Goal: Transaction & Acquisition: Purchase product/service

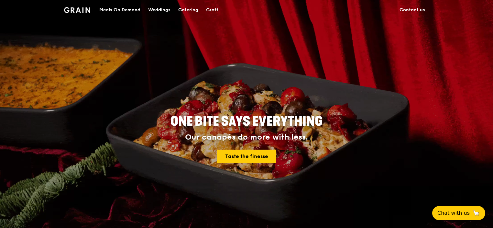
click at [128, 13] on div "Meals On Demand" at bounding box center [119, 9] width 41 height 19
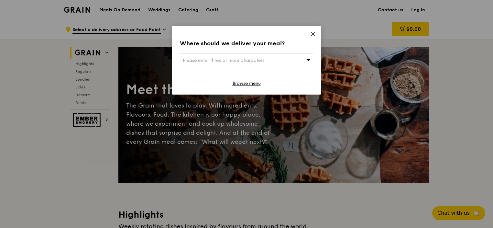
click at [313, 32] on icon at bounding box center [313, 34] width 6 height 6
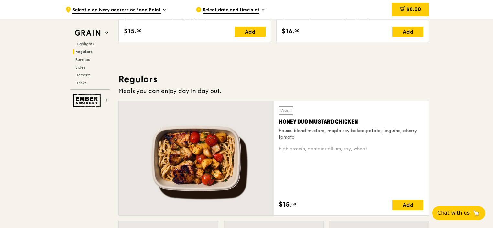
scroll to position [432, 0]
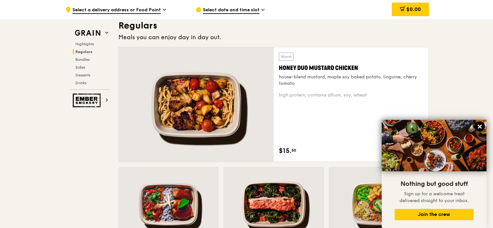
click at [480, 127] on icon at bounding box center [480, 127] width 4 height 4
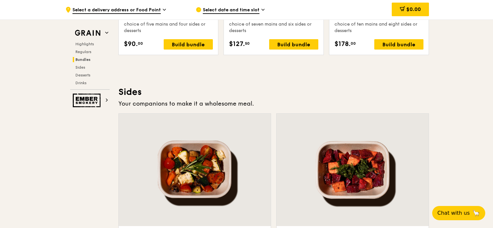
scroll to position [1166, 0]
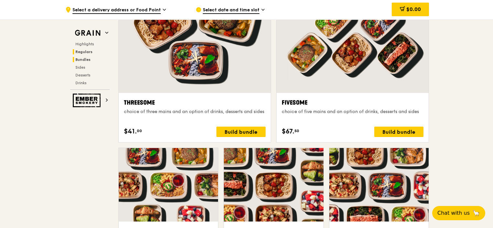
click at [85, 51] on span "Regulars" at bounding box center [83, 52] width 17 height 5
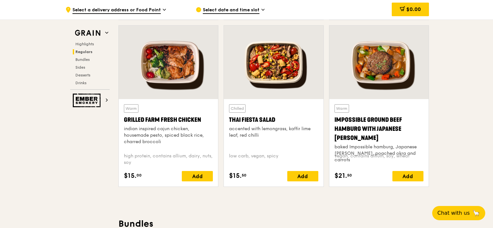
scroll to position [728, 0]
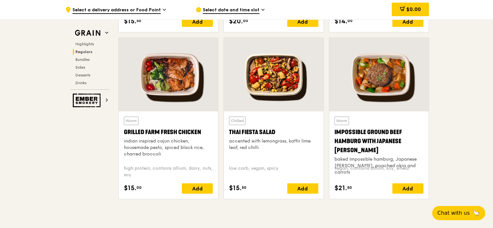
click at [129, 10] on span "Select a delivery address or Food Point" at bounding box center [117, 10] width 88 height 7
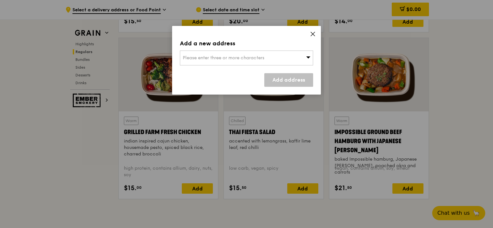
click at [313, 32] on icon at bounding box center [313, 34] width 6 height 6
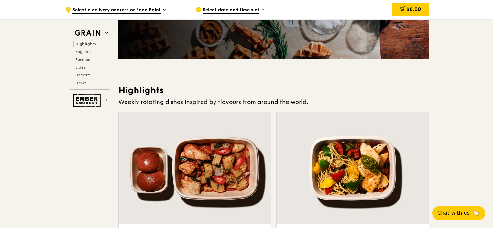
scroll to position [253, 0]
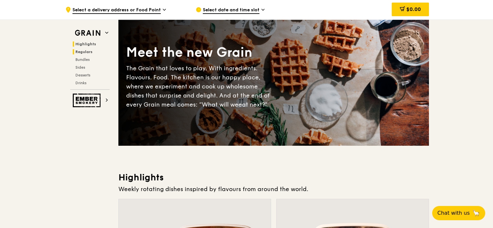
click at [89, 51] on span "Regulars" at bounding box center [83, 52] width 17 height 5
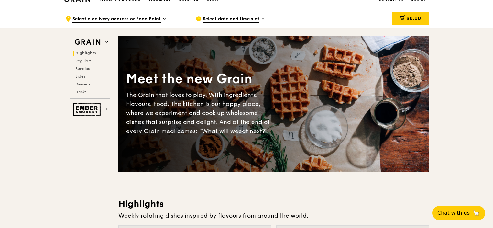
scroll to position [0, 0]
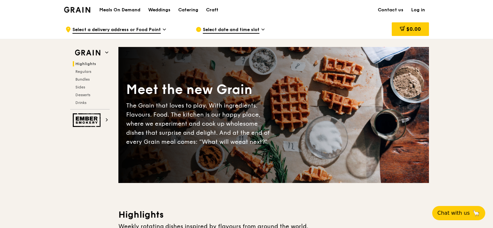
click at [117, 7] on h1 "Meals On Demand" at bounding box center [119, 10] width 41 height 6
click at [123, 9] on h1 "Meals On Demand" at bounding box center [119, 10] width 41 height 6
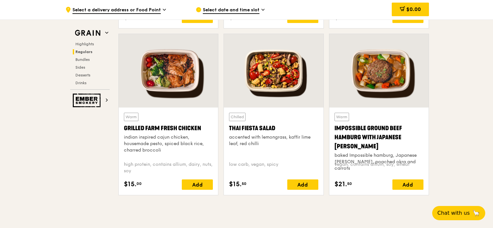
scroll to position [734, 0]
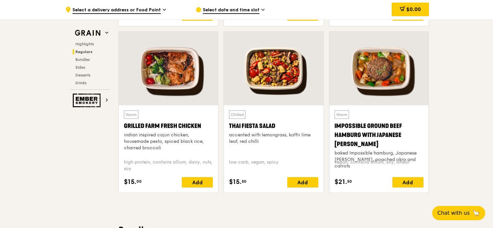
click at [145, 8] on span "Select a delivery address or Food Point" at bounding box center [117, 10] width 88 height 7
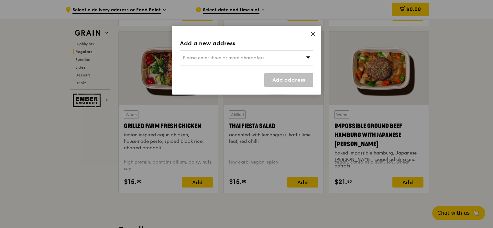
click at [219, 57] on span "Please enter three or more characters" at bounding box center [224, 58] width 82 height 6
click at [237, 58] on input "search" at bounding box center [246, 58] width 133 height 14
type input "470603"
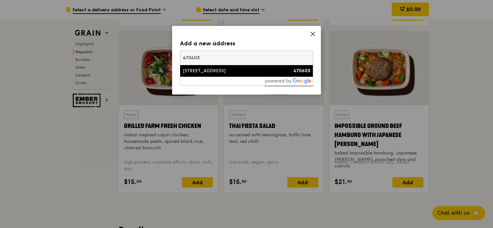
click at [232, 71] on div "[STREET_ADDRESS]" at bounding box center [231, 71] width 96 height 6
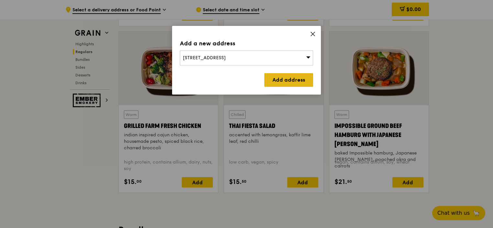
click at [282, 82] on link "Add address" at bounding box center [289, 80] width 49 height 14
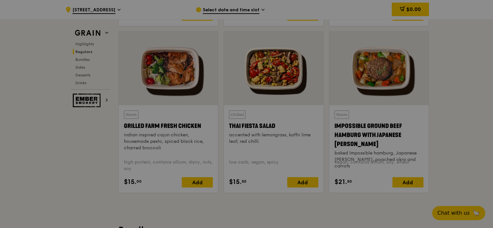
scroll to position [725, 0]
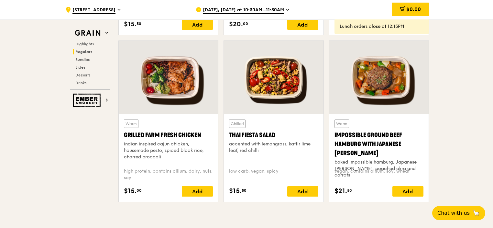
click at [241, 12] on span "[DATE], [DATE] at 10:30AM–11:30AM" at bounding box center [243, 10] width 81 height 7
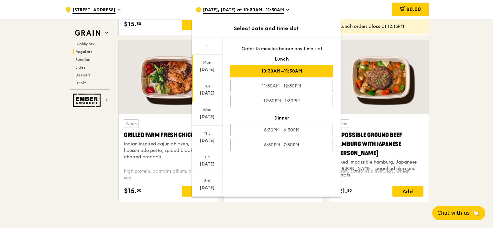
click at [216, 98] on div "[DATE]" at bounding box center [207, 90] width 31 height 24
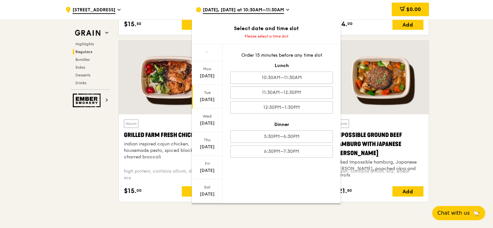
click at [276, 98] on div "Order 15 minutes before any time slot Lunch 10:30AM–11:30AM 11:30AM–12:30PM 12:…" at bounding box center [282, 104] width 118 height 121
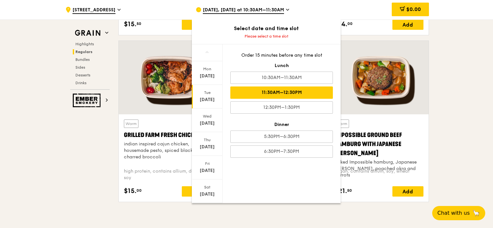
click at [277, 97] on div "11:30AM–12:30PM" at bounding box center [282, 92] width 103 height 12
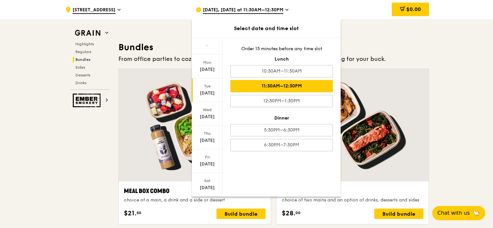
scroll to position [1062, 0]
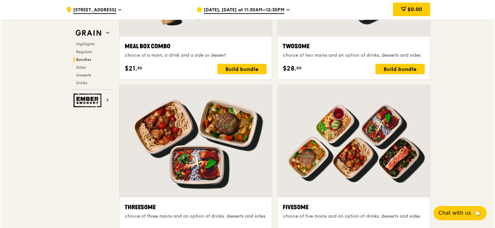
scroll to position [1148, 0]
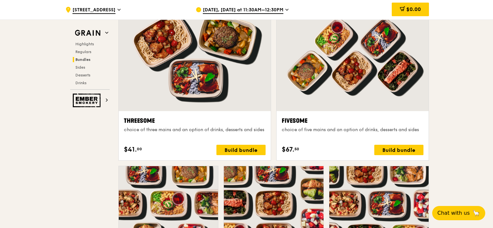
click at [189, 49] on div at bounding box center [195, 55] width 152 height 112
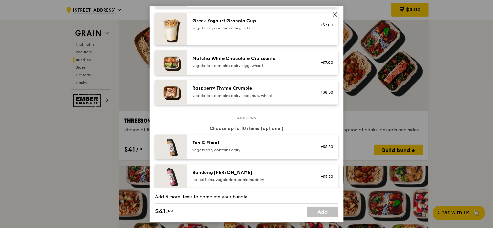
scroll to position [605, 0]
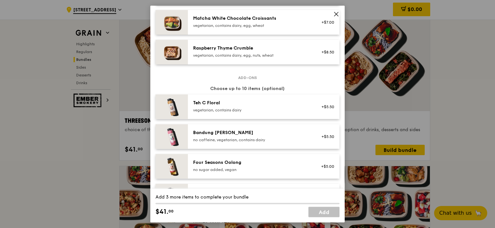
click at [338, 16] on icon at bounding box center [336, 14] width 6 height 6
